Goal: Task Accomplishment & Management: Manage account settings

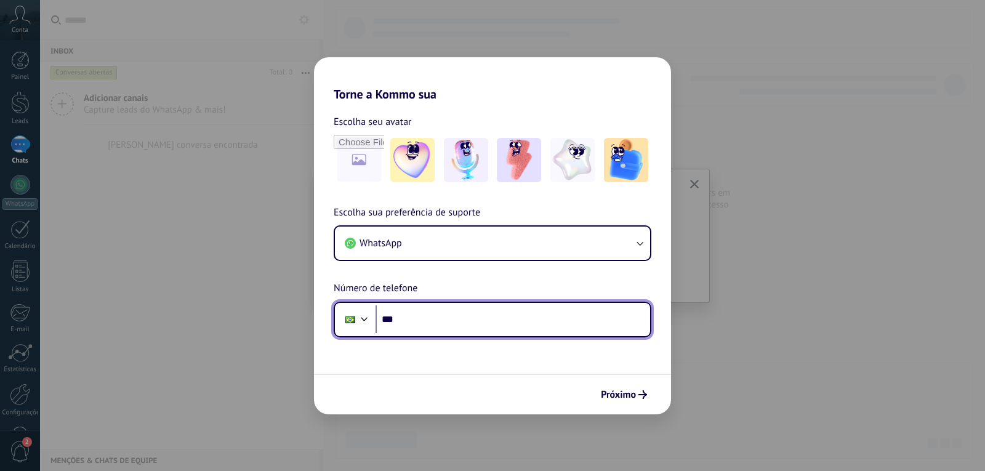
click at [427, 323] on input "***" at bounding box center [513, 319] width 275 height 28
type input "**********"
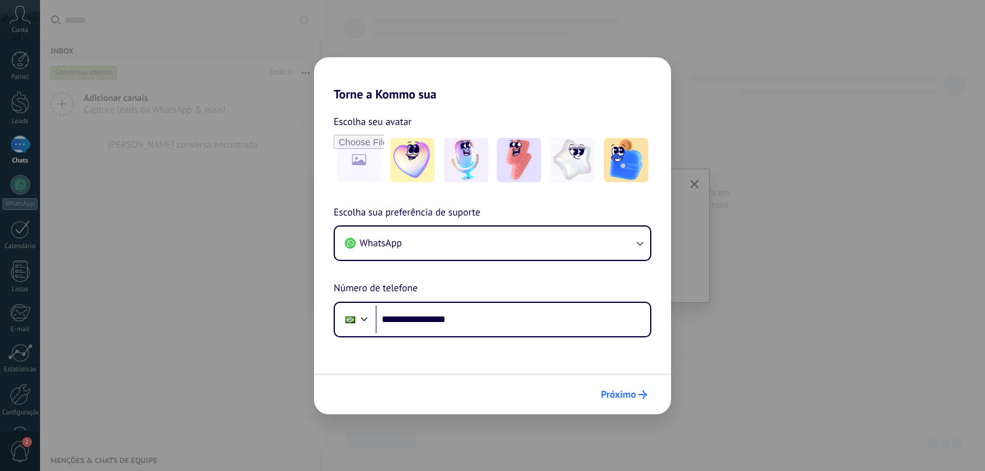
click at [620, 398] on span "Próximo" at bounding box center [618, 394] width 35 height 9
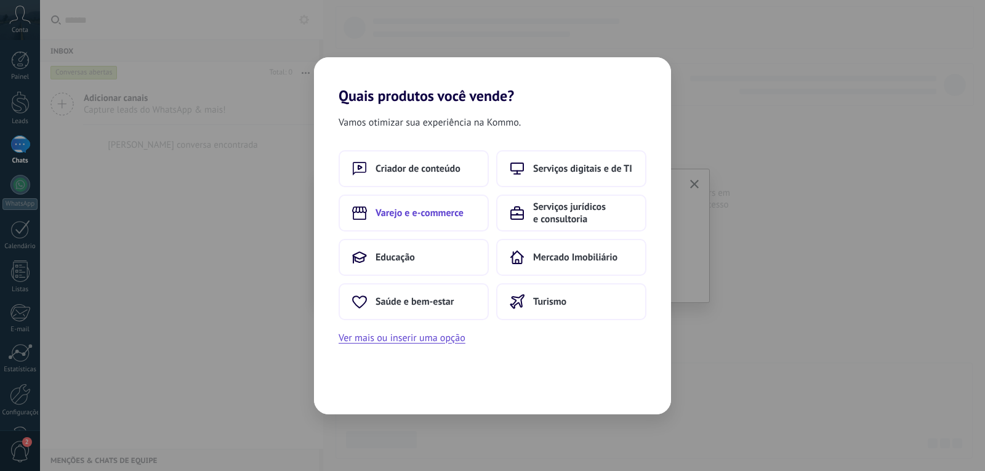
click at [407, 216] on span "Varejo e e-commerce" at bounding box center [420, 213] width 88 height 12
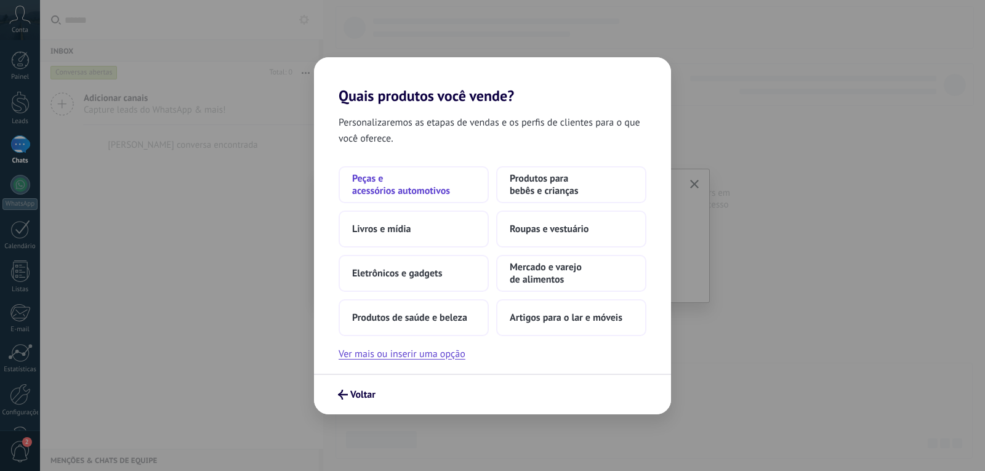
click at [409, 190] on span "Peças e acessórios automotivos" at bounding box center [413, 184] width 123 height 25
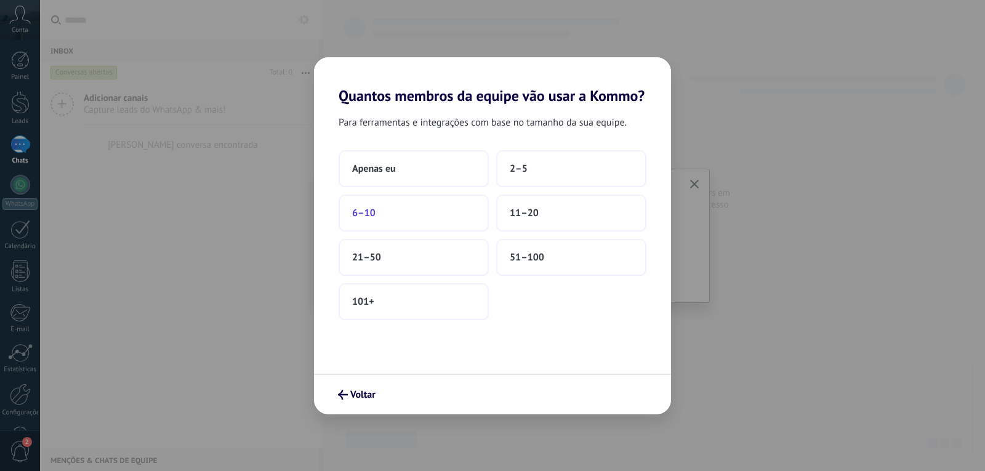
click at [387, 218] on button "6–10" at bounding box center [414, 213] width 150 height 37
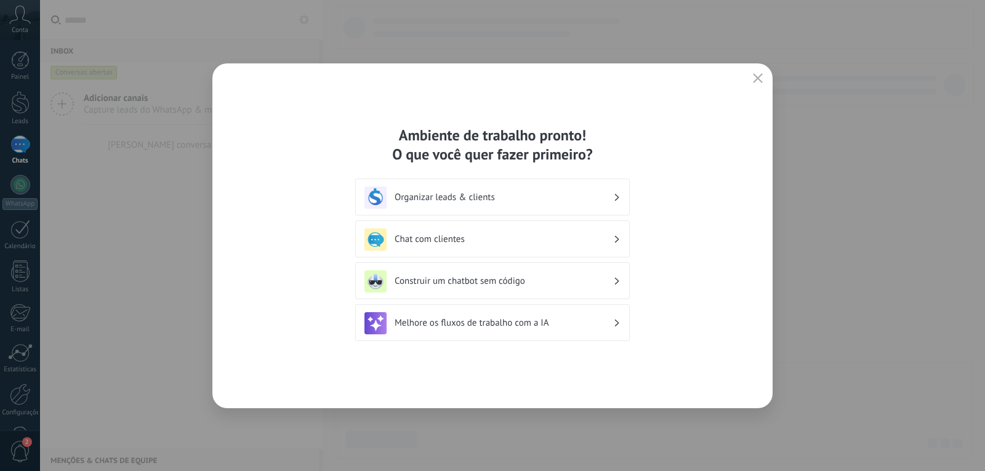
click at [508, 205] on div "Organizar leads & clients" at bounding box center [493, 198] width 256 height 22
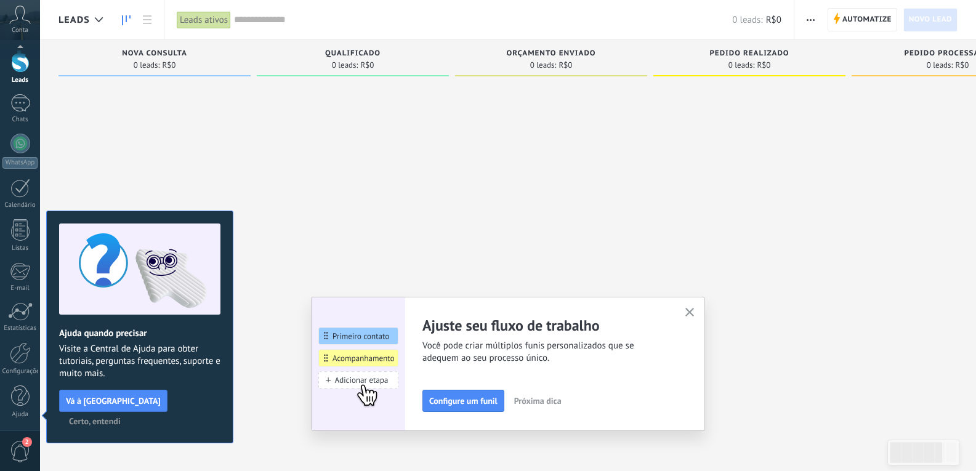
click at [365, 47] on div "Qualificado 0 leads: R$0" at bounding box center [353, 58] width 192 height 36
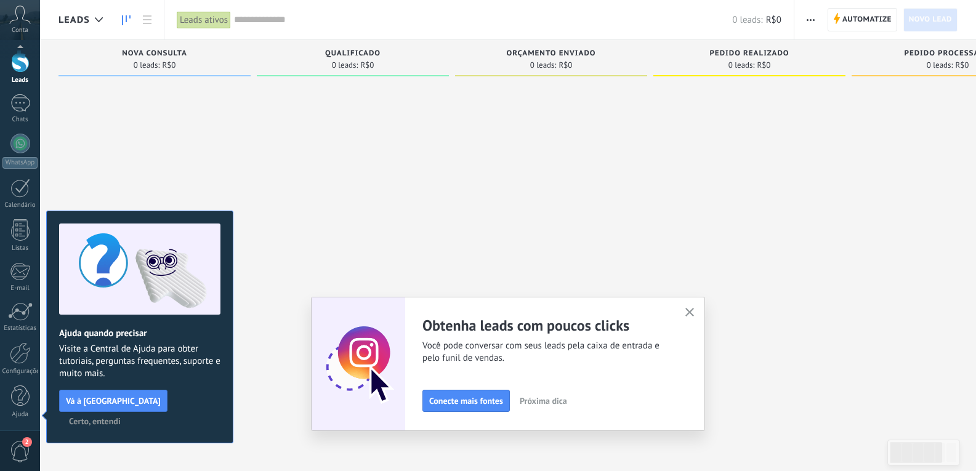
click at [365, 47] on div "Qualificado 0 leads: R$0" at bounding box center [353, 58] width 192 height 36
click at [694, 319] on button "button" at bounding box center [689, 313] width 15 height 17
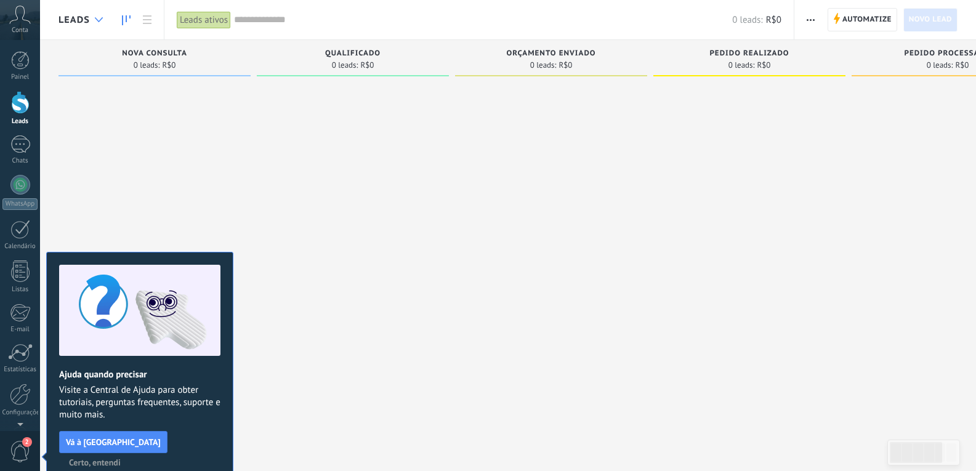
click at [99, 26] on div at bounding box center [99, 20] width 20 height 24
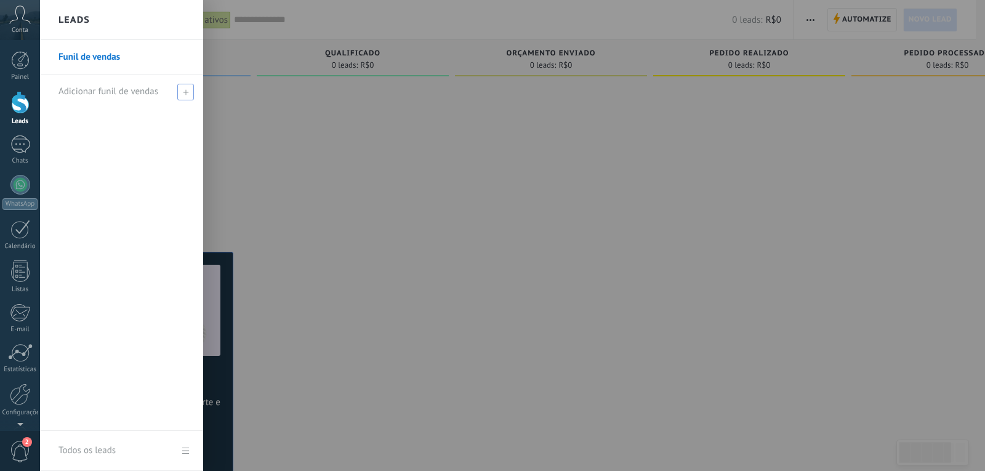
click at [148, 96] on span "Adicionar funil de vendas" at bounding box center [109, 92] width 100 height 12
click at [20, 185] on div at bounding box center [20, 185] width 20 height 20
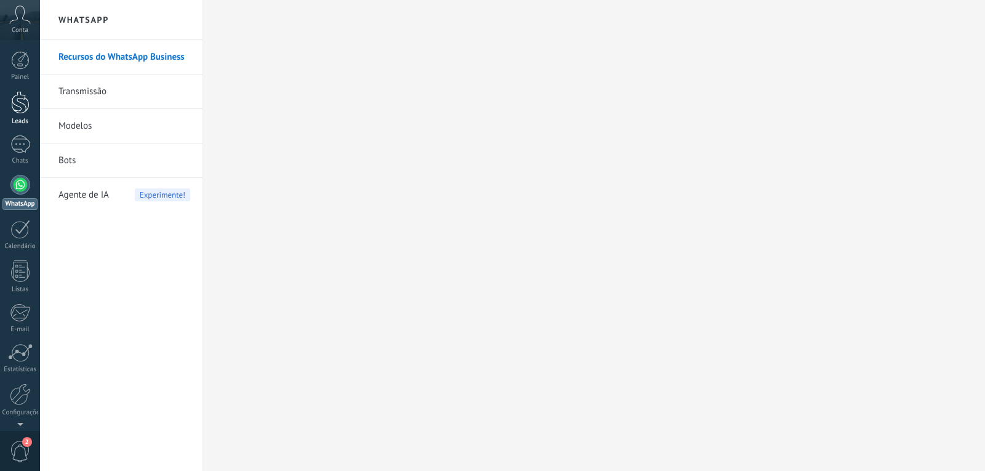
click at [22, 95] on div at bounding box center [20, 102] width 18 height 23
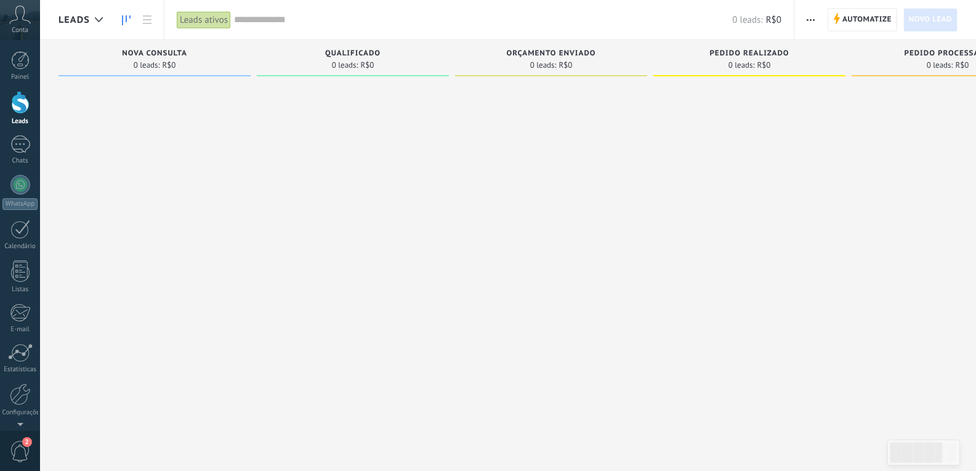
click at [17, 110] on div at bounding box center [20, 102] width 18 height 23
click at [23, 66] on div at bounding box center [20, 60] width 18 height 18
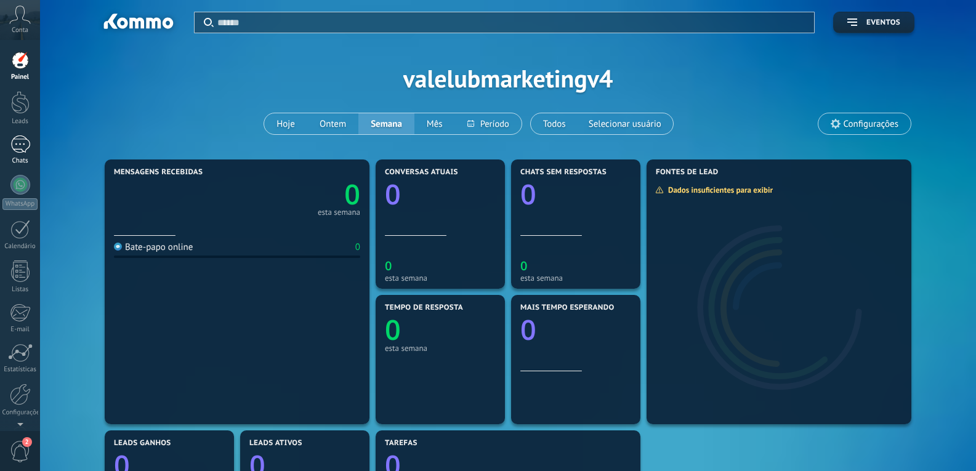
click at [21, 144] on div at bounding box center [20, 145] width 20 height 18
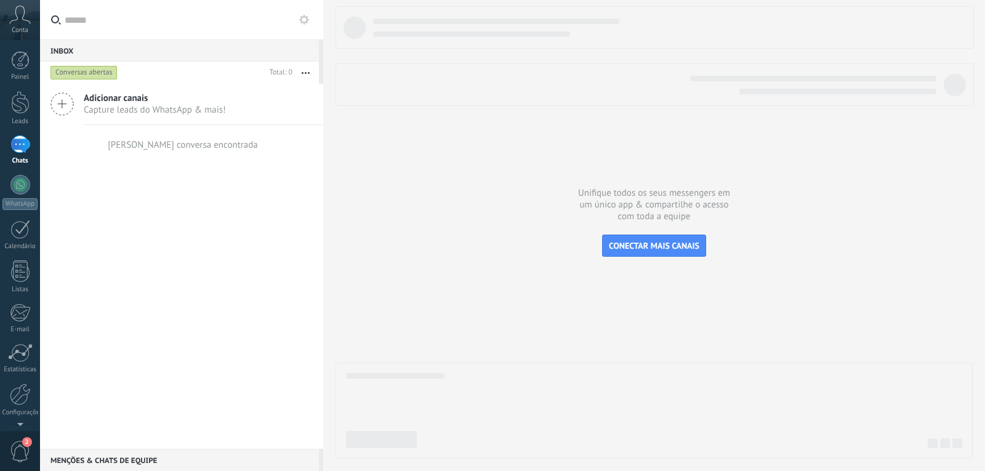
click at [91, 101] on span "Adicionar canais" at bounding box center [155, 98] width 142 height 12
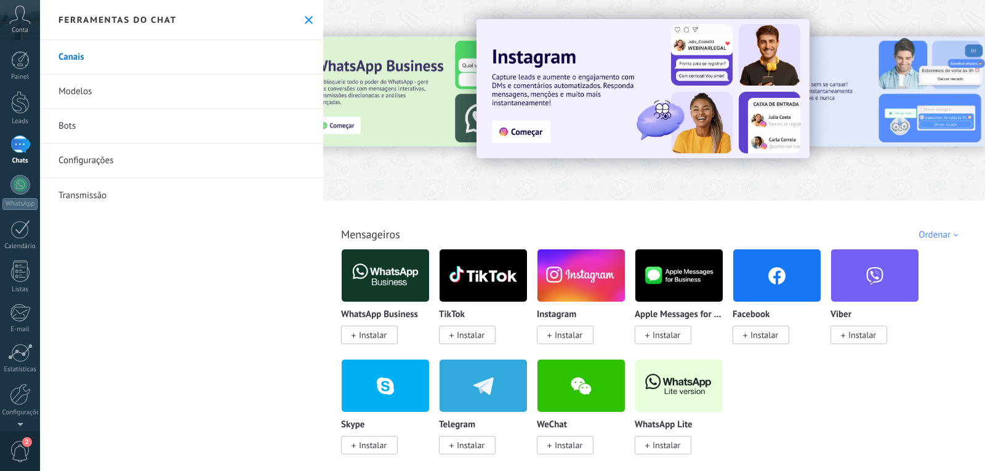
click at [379, 74] on div at bounding box center [353, 99] width 270 height 111
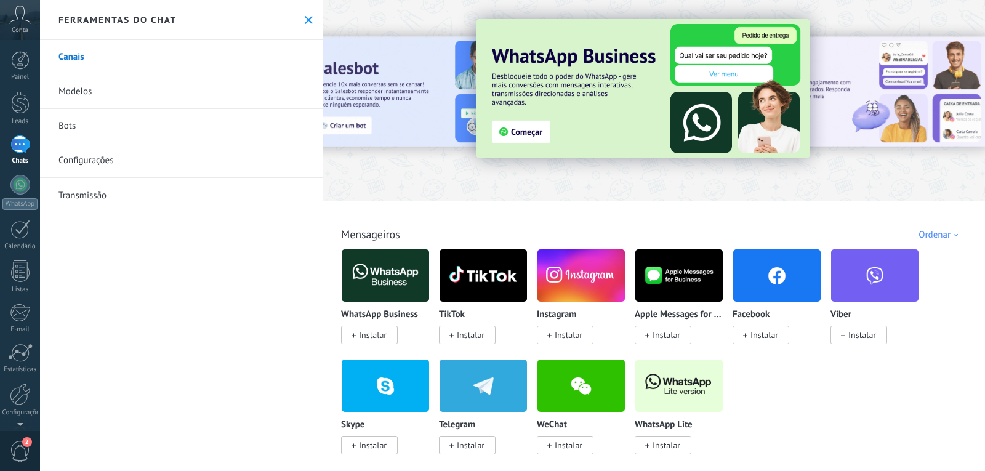
click at [375, 167] on div at bounding box center [654, 97] width 662 height 177
click at [305, 18] on icon at bounding box center [309, 20] width 8 height 8
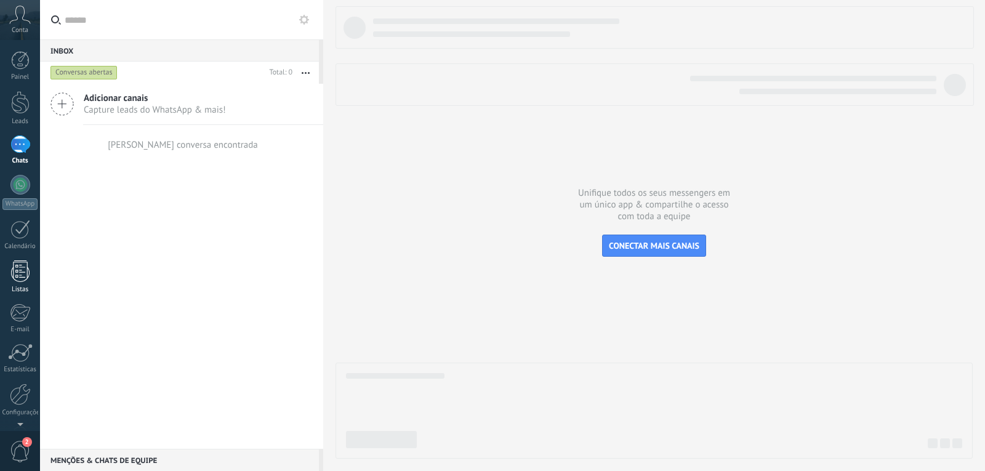
click at [24, 272] on div at bounding box center [20, 272] width 18 height 22
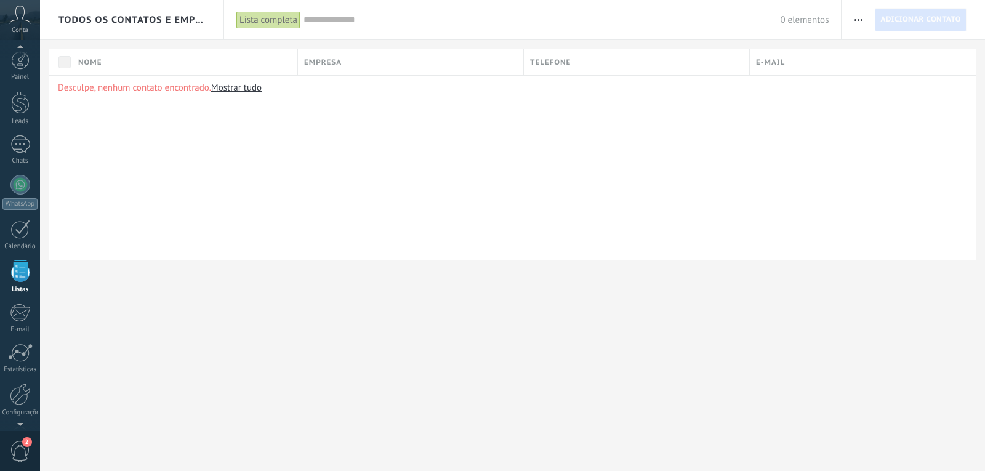
scroll to position [32, 0]
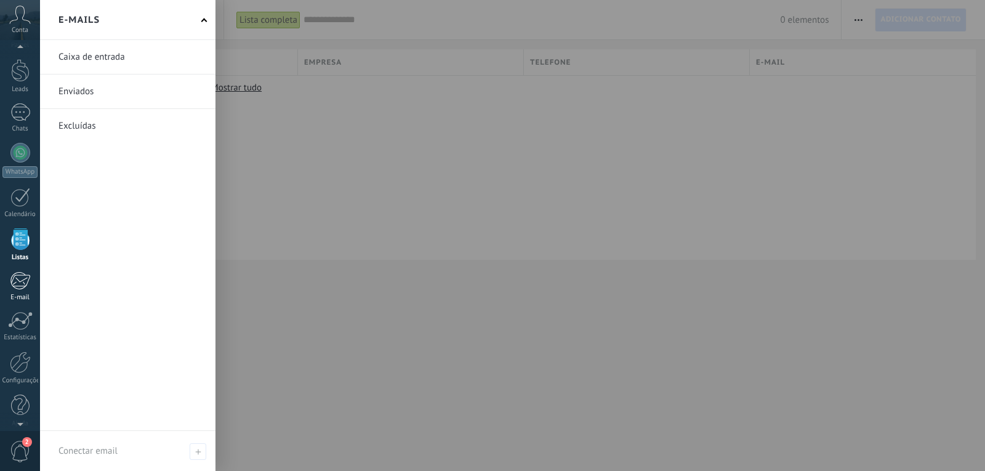
click at [22, 277] on div at bounding box center [20, 281] width 20 height 18
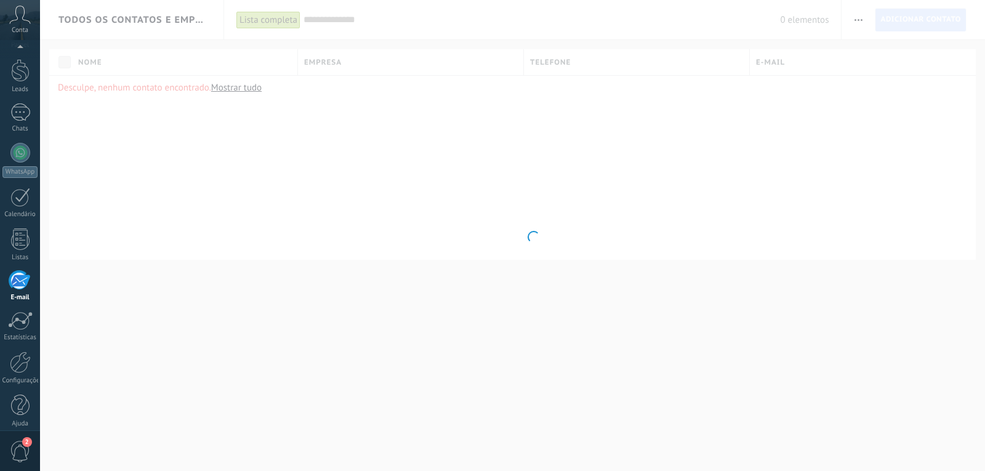
scroll to position [41, 0]
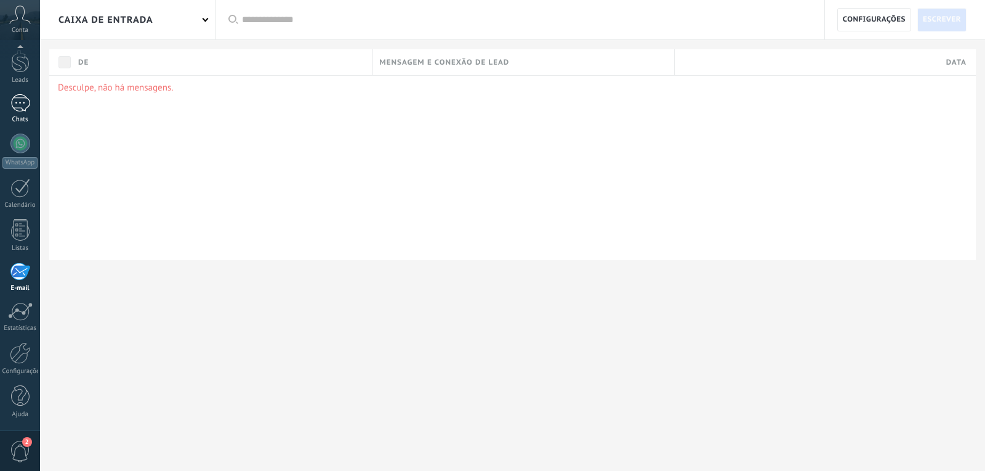
click at [15, 103] on div at bounding box center [20, 103] width 20 height 18
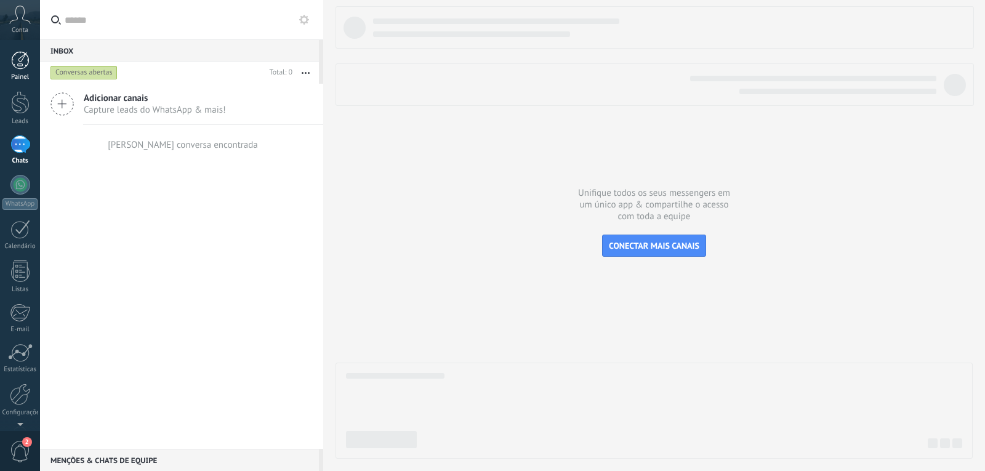
click at [14, 69] on div at bounding box center [20, 60] width 18 height 18
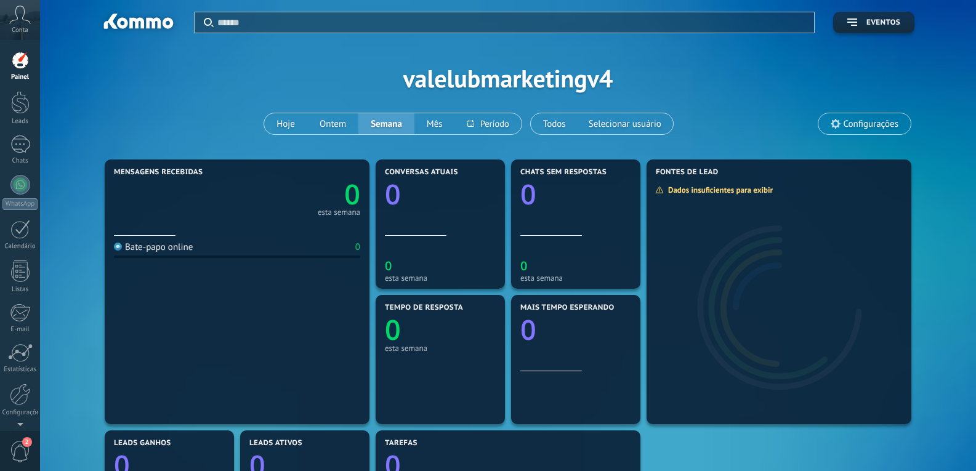
click at [18, 17] on icon at bounding box center [20, 15] width 22 height 18
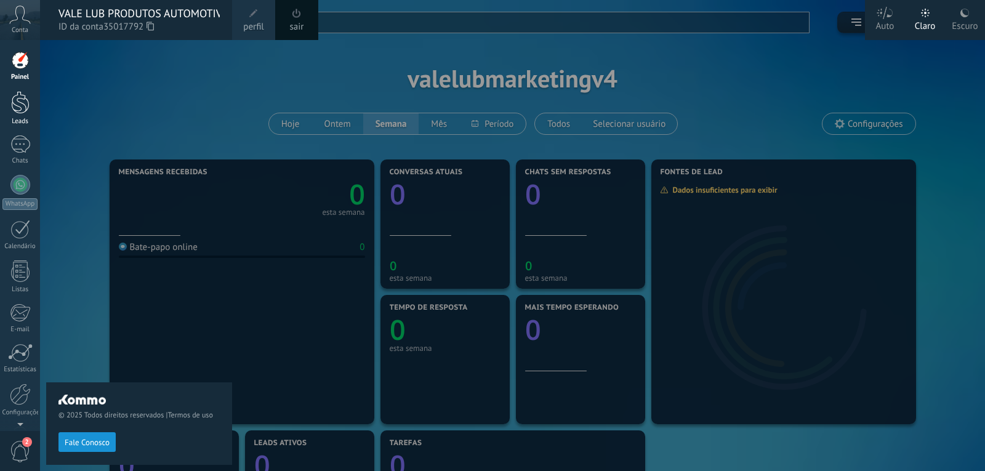
click at [20, 107] on div at bounding box center [20, 102] width 18 height 23
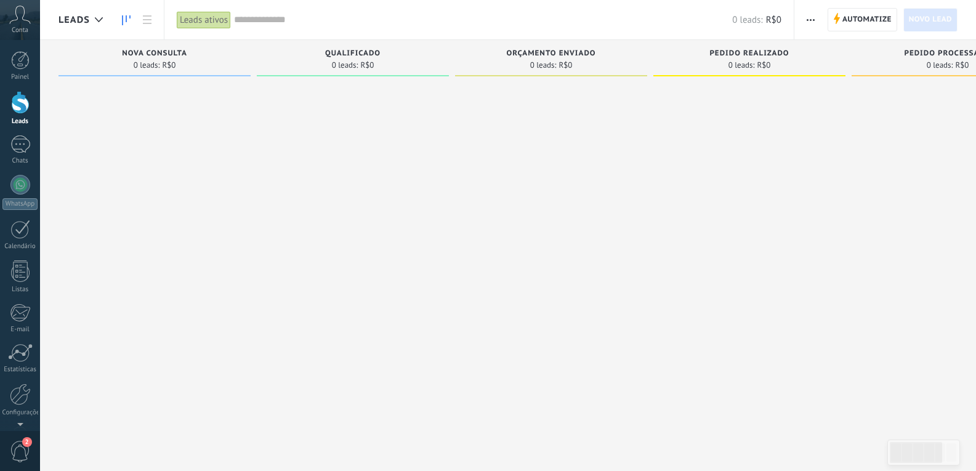
click at [20, 107] on div at bounding box center [20, 102] width 18 height 23
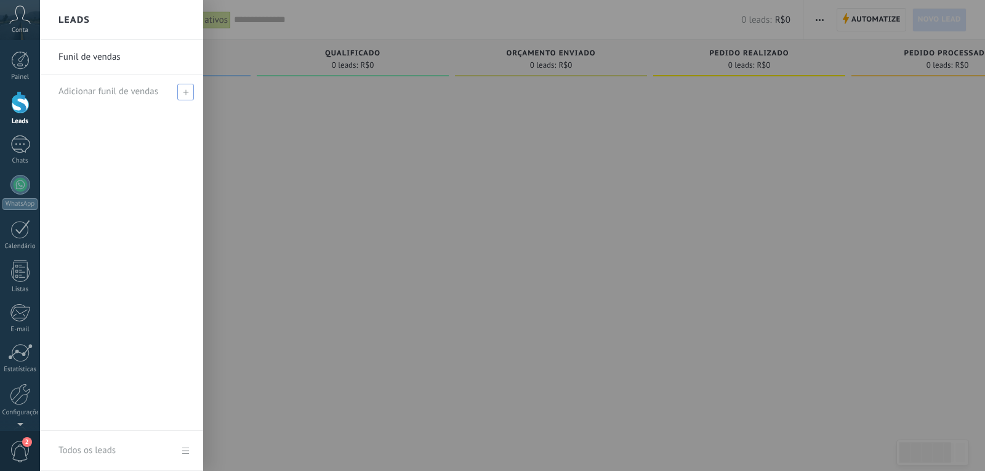
click at [186, 93] on use at bounding box center [186, 92] width 6 height 6
type input "*"
type input "*******"
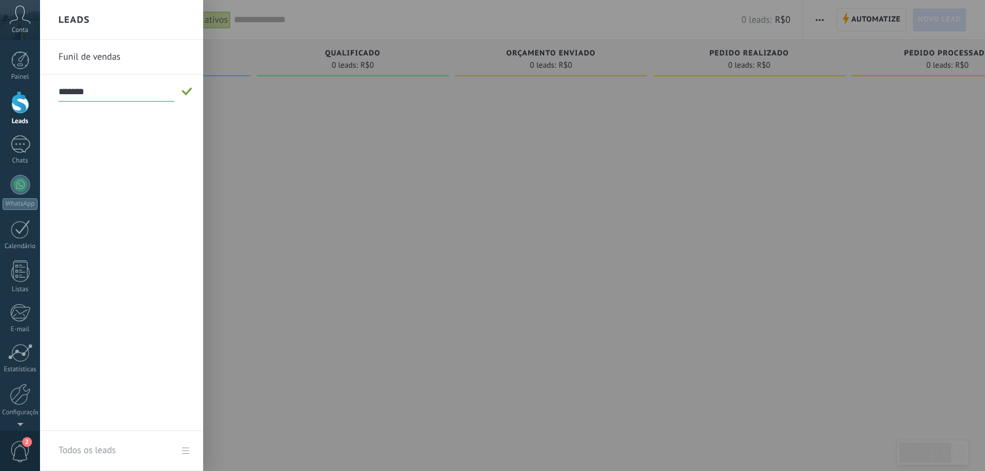
click at [186, 93] on span at bounding box center [187, 91] width 11 height 9
